Goal: Task Accomplishment & Management: Manage account settings

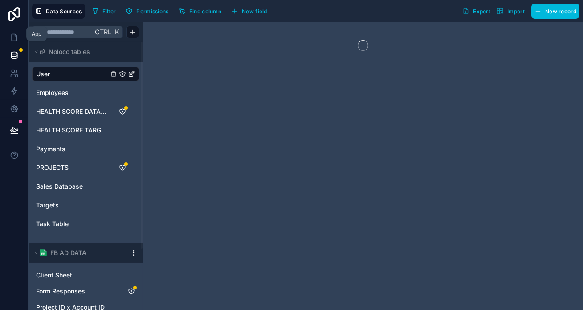
click at [12, 33] on icon at bounding box center [14, 37] width 9 height 9
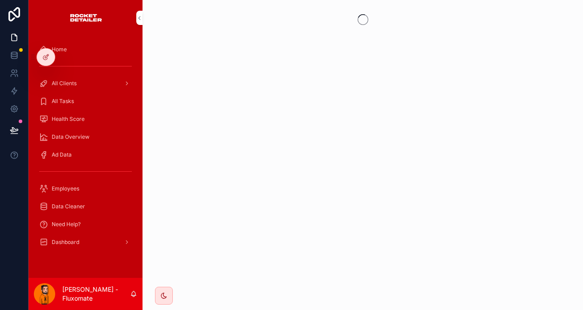
click at [74, 181] on div "Employees" at bounding box center [85, 188] width 93 height 14
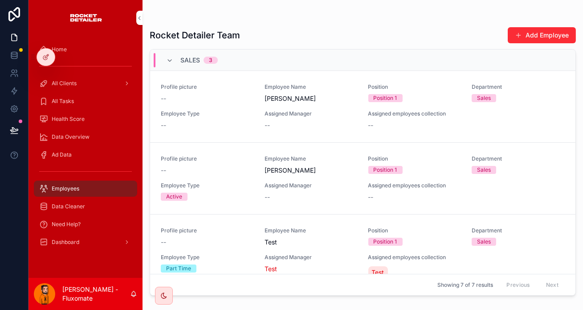
click at [69, 234] on link "Dashboard" at bounding box center [85, 242] width 103 height 16
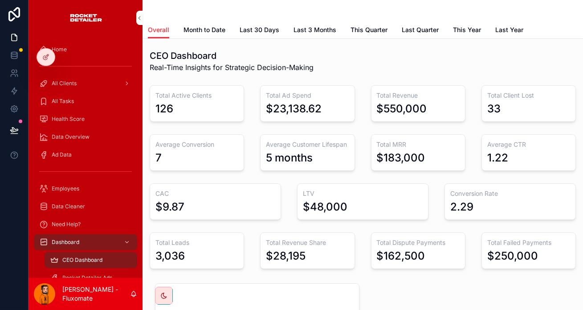
click at [72, 292] on span "Sales Dashboard" at bounding box center [83, 295] width 43 height 7
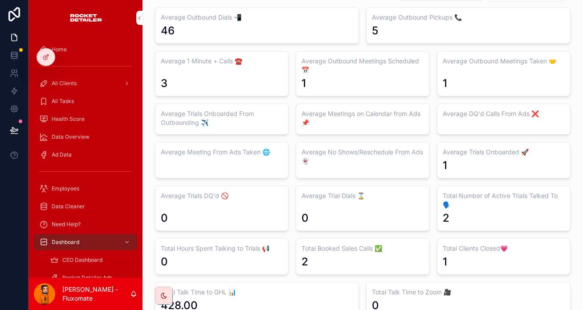
scroll to position [81, 0]
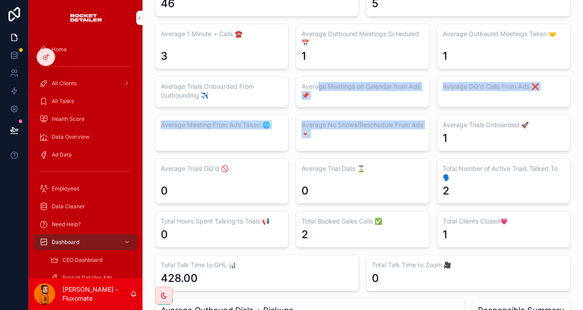
drag, startPoint x: 384, startPoint y: 88, endPoint x: 300, endPoint y: 71, distance: 85.6
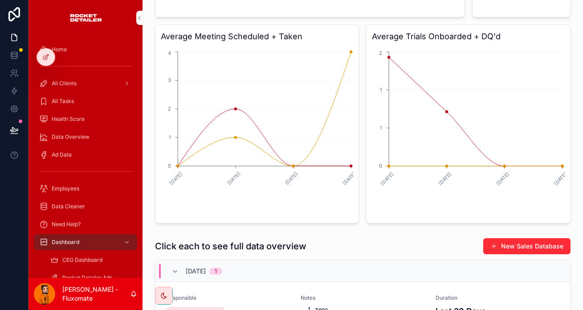
scroll to position [0, 0]
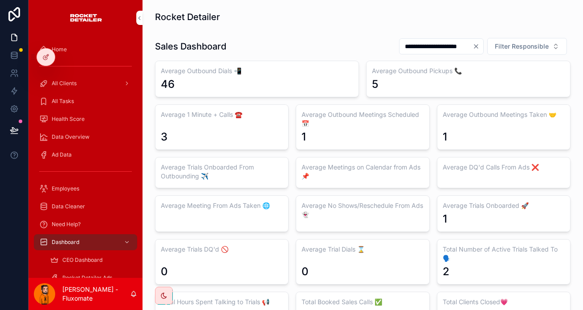
click at [480, 43] on icon "Clear" at bounding box center [476, 46] width 7 height 7
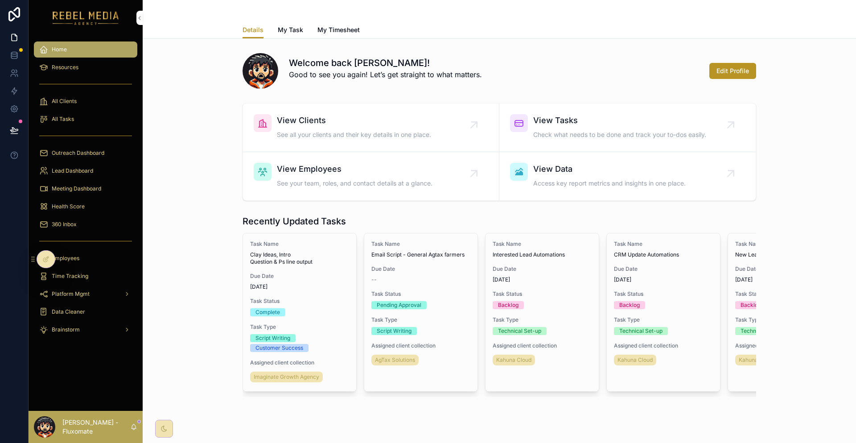
click at [89, 217] on div "360 Inbox" at bounding box center [85, 224] width 93 height 14
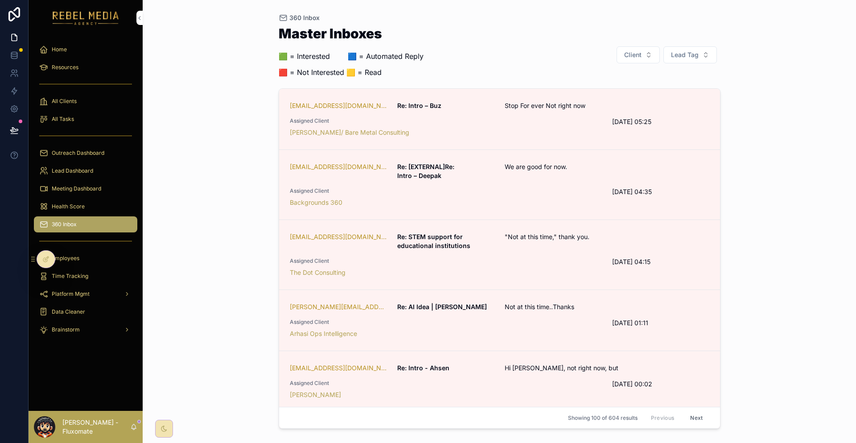
click at [82, 199] on div "Health Score" at bounding box center [85, 206] width 93 height 14
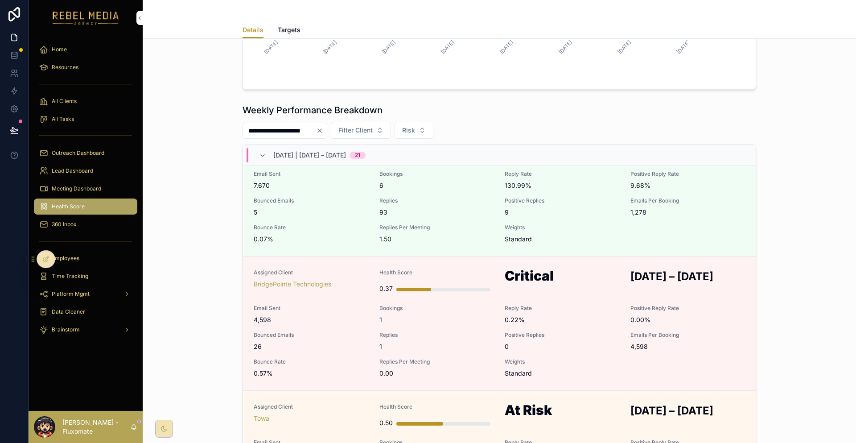
scroll to position [134, 0]
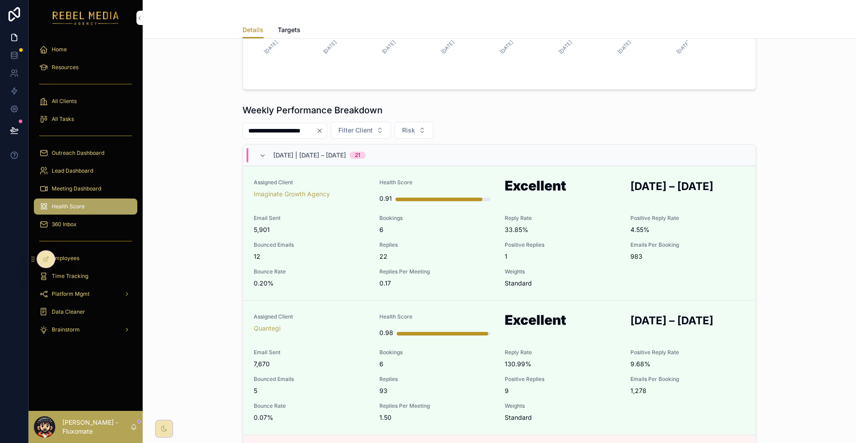
click at [293, 33] on link "Targets" at bounding box center [289, 31] width 23 height 18
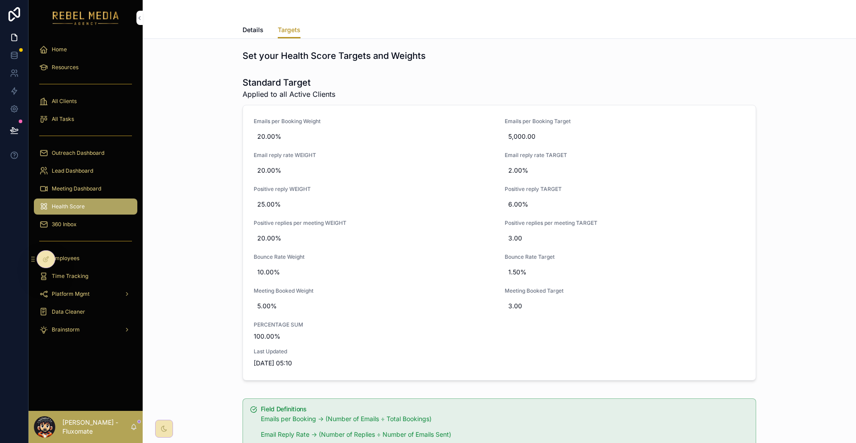
click at [327, 298] on div "5.00%" at bounding box center [374, 306] width 240 height 16
click at [430, 348] on span "Last Updated" at bounding box center [499, 351] width 491 height 7
click at [331, 301] on span "5.00%" at bounding box center [373, 305] width 233 height 9
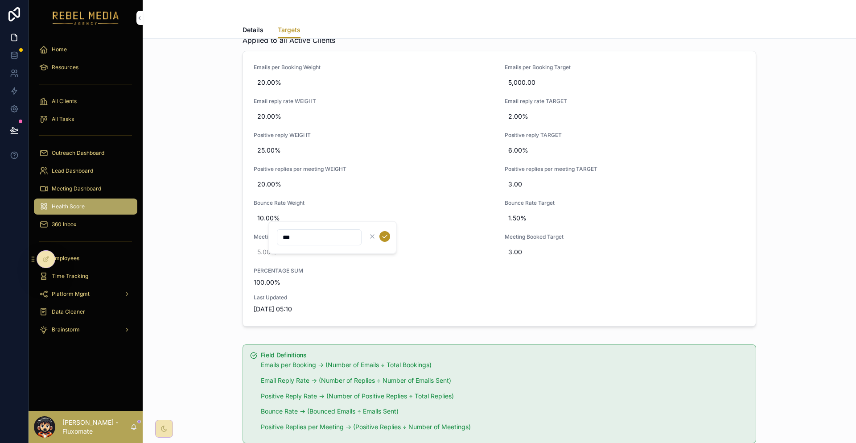
scroll to position [58, 0]
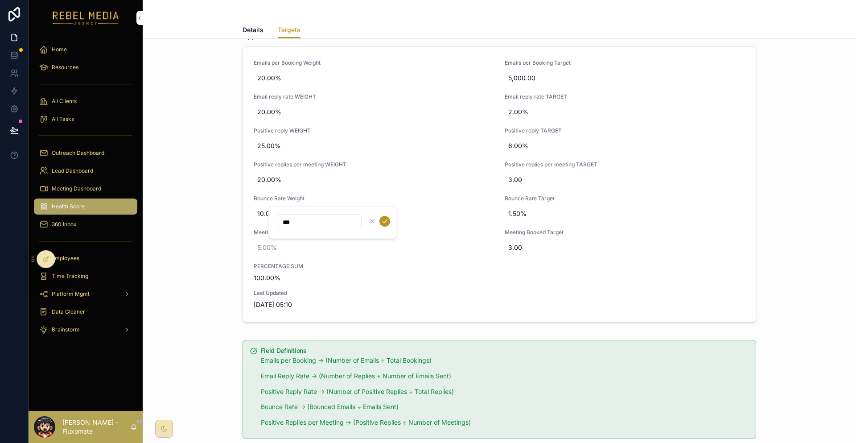
type input "***"
click at [381, 220] on icon "scrollable content" at bounding box center [384, 220] width 7 height 7
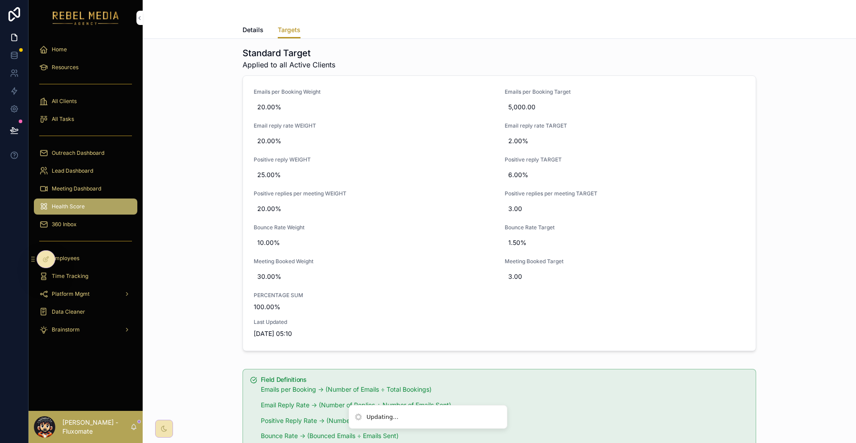
scroll to position [0, 0]
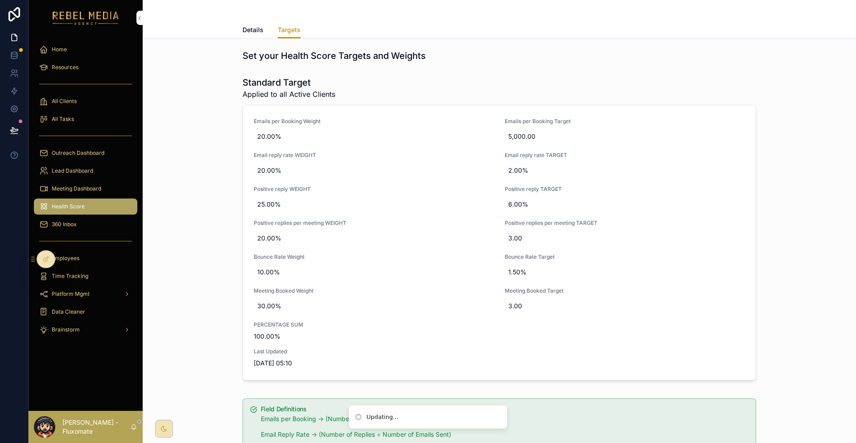
click at [275, 267] on span "10.00%" at bounding box center [373, 271] width 233 height 9
click at [287, 267] on span "10.00%" at bounding box center [373, 271] width 233 height 9
click at [287, 234] on span "20.00%" at bounding box center [373, 238] width 233 height 9
type input "**"
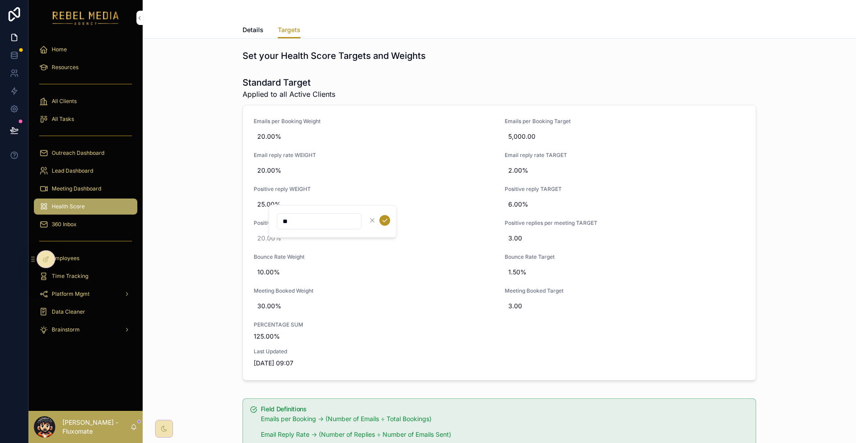
type input "***"
click button "scrollable content" at bounding box center [384, 220] width 11 height 11
click at [285, 200] on span "25.00%" at bounding box center [373, 204] width 233 height 9
type input "**"
type input "***"
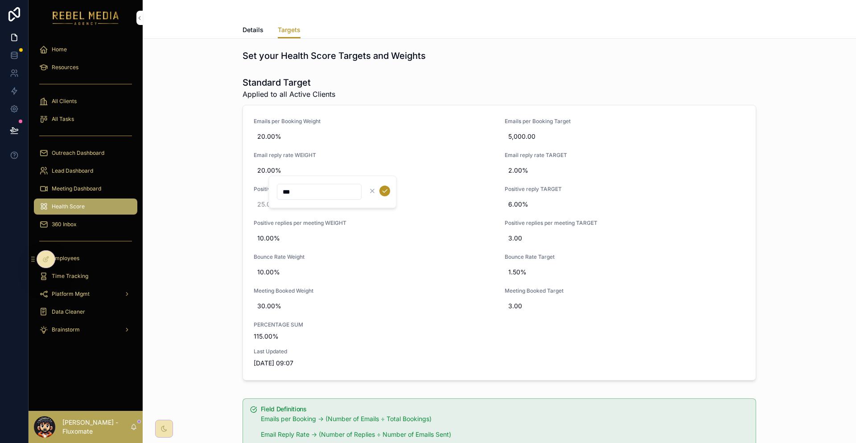
click at [381, 193] on icon "scrollable content" at bounding box center [384, 190] width 7 height 7
click at [320, 162] on div "20.00%" at bounding box center [374, 170] width 240 height 16
type input "**"
type input "***"
click button "scrollable content" at bounding box center [384, 161] width 11 height 11
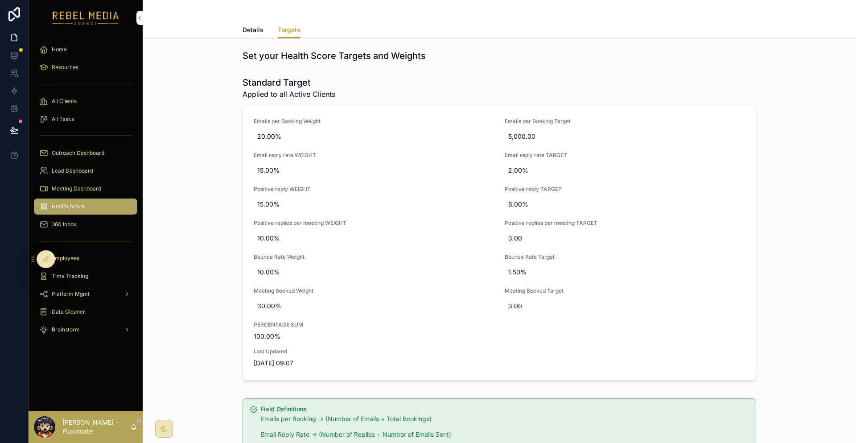
click at [263, 31] on link "Details" at bounding box center [252, 31] width 21 height 18
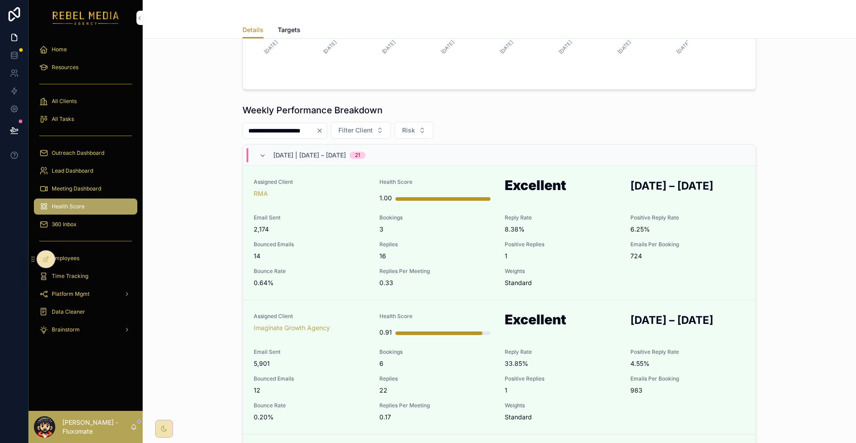
click at [344, 189] on div "RMA" at bounding box center [311, 193] width 115 height 9
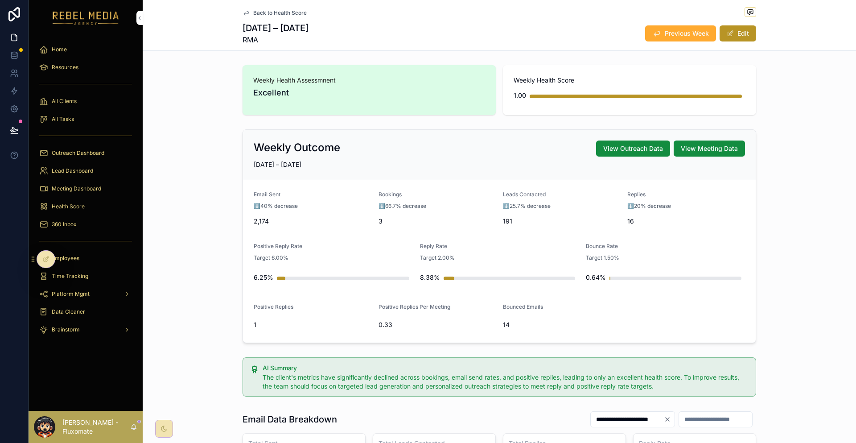
scroll to position [45, 0]
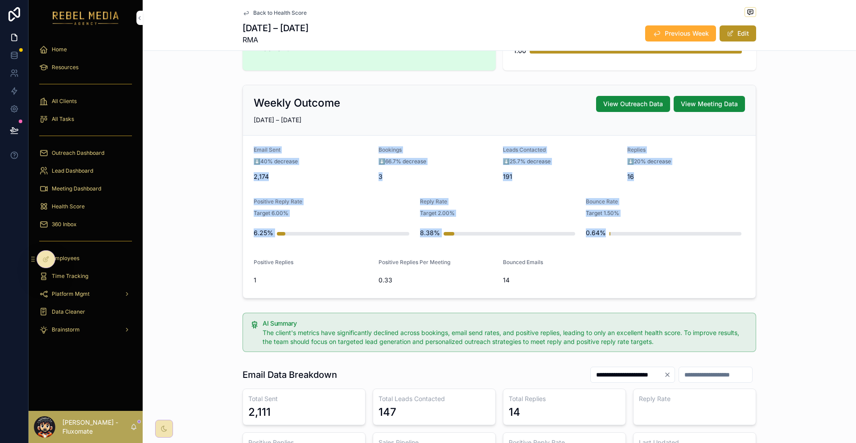
drag, startPoint x: 251, startPoint y: 131, endPoint x: 620, endPoint y: 217, distance: 378.4
click at [620, 217] on div "Weekly Outcome View Outreach Data View Meeting Data SEP 22 – SEP 28, 2025 Email…" at bounding box center [499, 191] width 713 height 221
click at [620, 217] on form "Email Sent ⬇️40% decrease 2,174 Bookings ⬇️66.7% decrease 3 Leads Contacted ⬇️2…" at bounding box center [499, 216] width 512 height 162
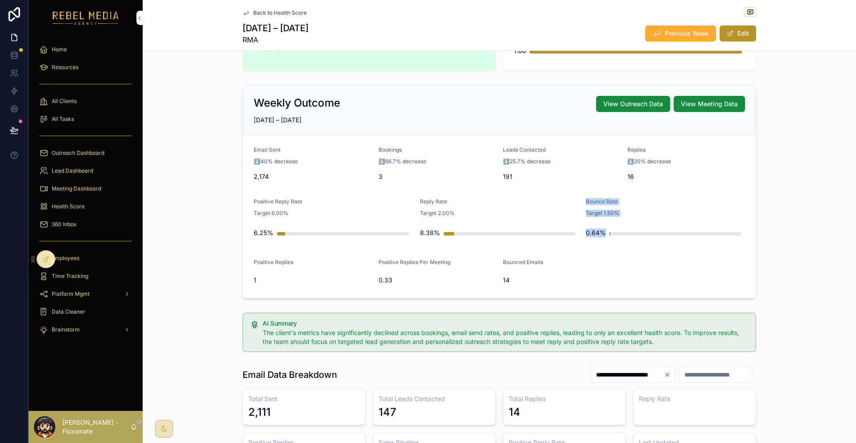
drag, startPoint x: 626, startPoint y: 233, endPoint x: 478, endPoint y: 188, distance: 155.1
click at [478, 188] on form "Email Sent ⬇️40% decrease 2,174 Bookings ⬇️66.7% decrease 3 Leads Contacted ⬇️2…" at bounding box center [499, 216] width 512 height 162
click at [626, 209] on div "Target 1.50%" at bounding box center [665, 213] width 159 height 9
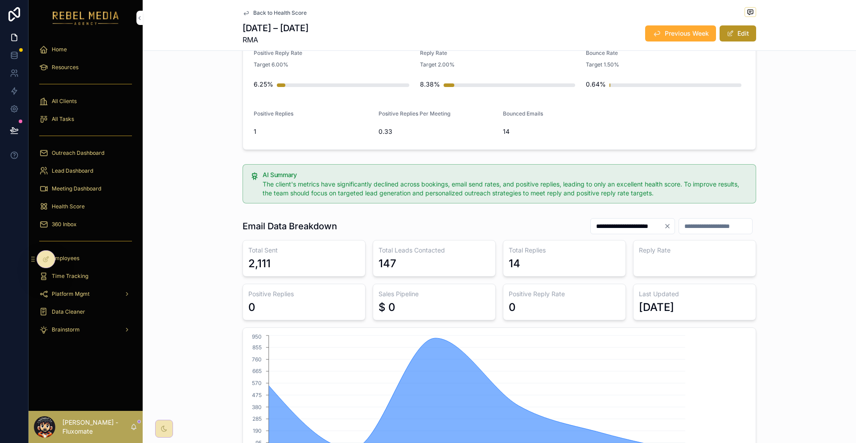
scroll to position [0, 0]
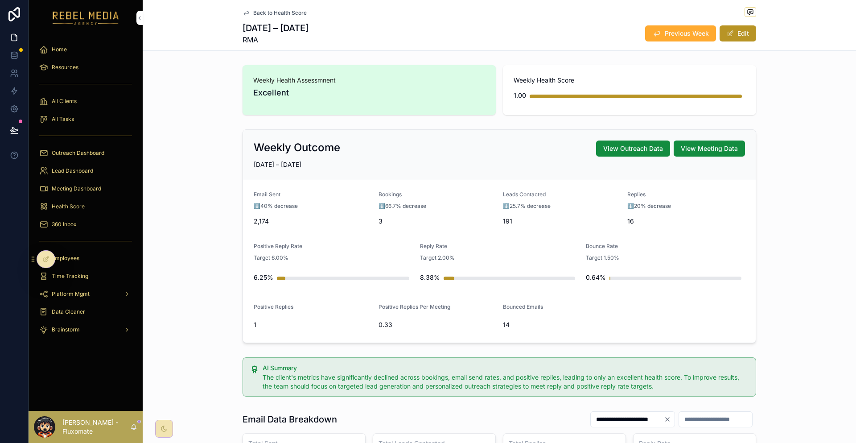
click at [664, 32] on span "Previous Week" at bounding box center [686, 33] width 44 height 9
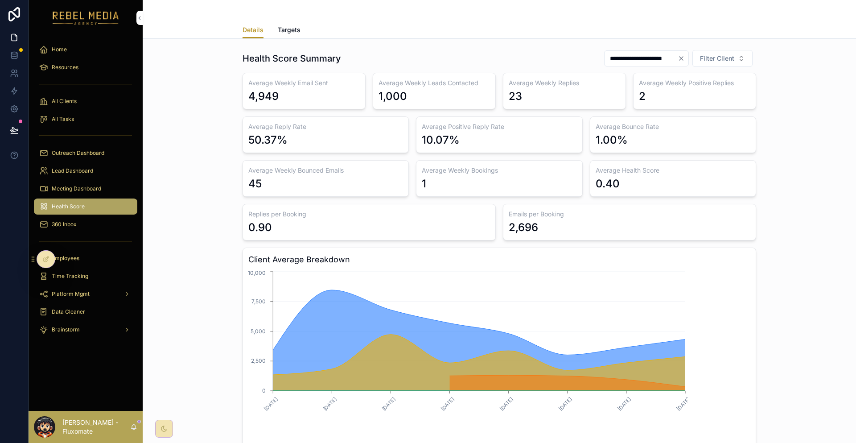
scroll to position [45, 0]
